Goal: Task Accomplishment & Management: Manage account settings

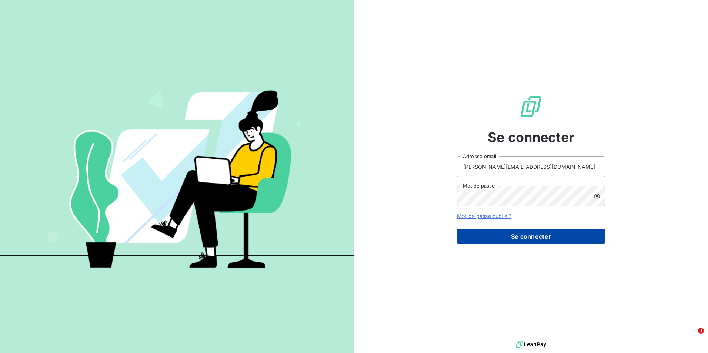
click at [501, 238] on button "Se connecter" at bounding box center [531, 237] width 148 height 16
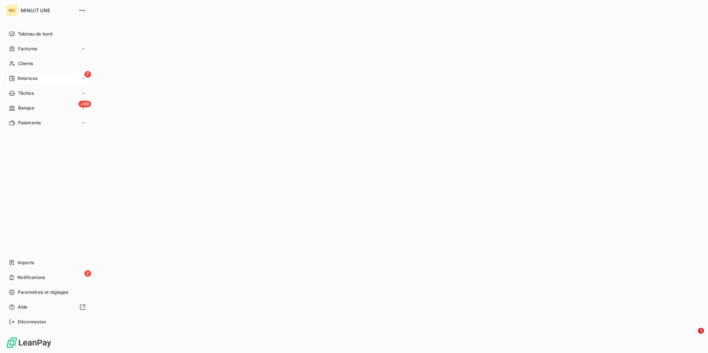
click at [17, 74] on div "7 Relances" at bounding box center [47, 79] width 83 height 12
click at [63, 99] on div "À effectuer" at bounding box center [52, 93] width 74 height 12
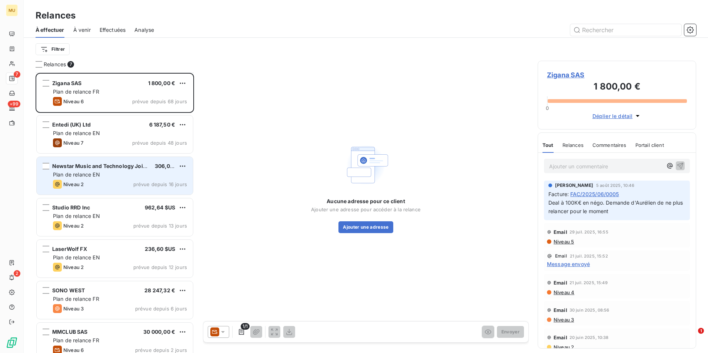
scroll to position [10, 0]
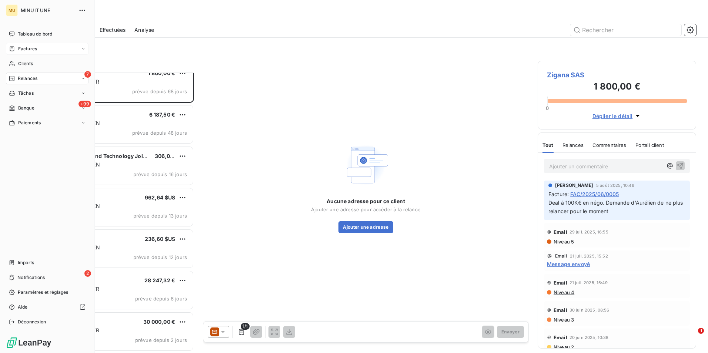
click at [55, 49] on div "Factures" at bounding box center [47, 49] width 83 height 12
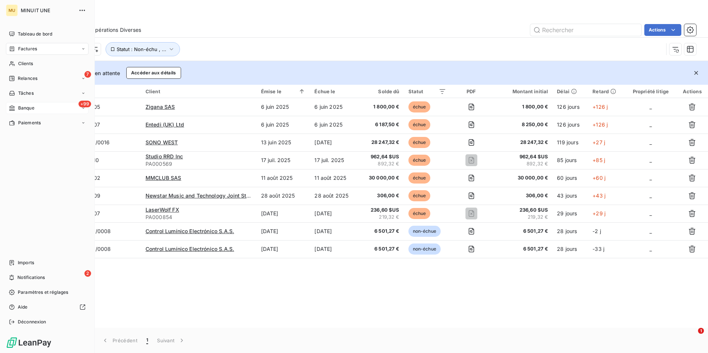
click at [40, 110] on div "+99 Banque" at bounding box center [47, 108] width 83 height 12
